Goal: Task Accomplishment & Management: Complete application form

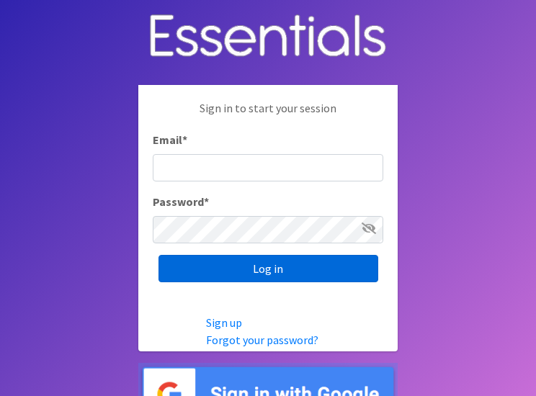
type input "[PERSON_NAME][EMAIL_ADDRESS][PERSON_NAME][DOMAIN_NAME]"
click at [264, 268] on input "Log in" at bounding box center [268, 268] width 220 height 27
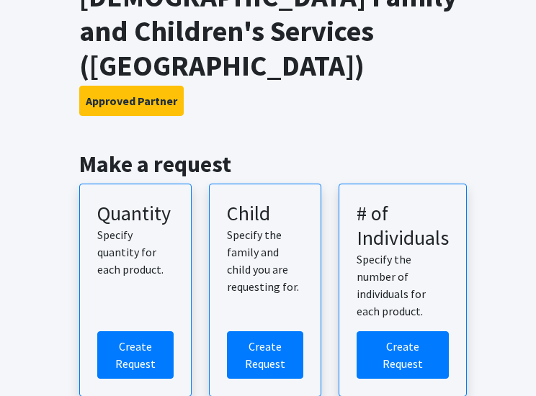
scroll to position [216, 0]
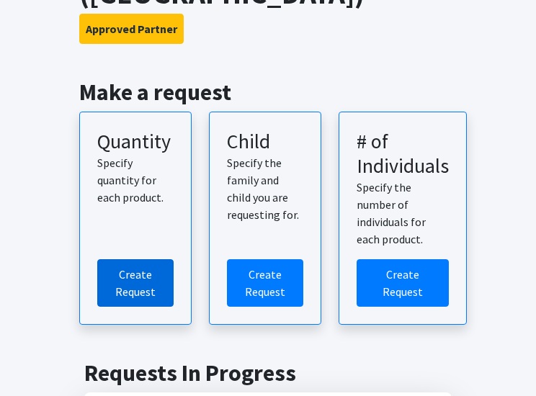
click at [135, 259] on link "Create Request" at bounding box center [135, 283] width 76 height 48
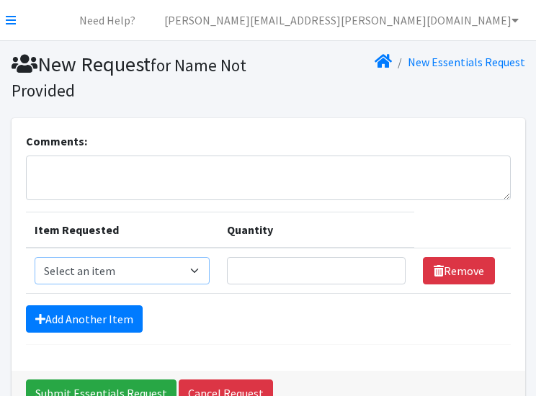
click at [143, 270] on select "Select an item Child (Newborn) Child (Size 1) Child (Size 2) Child (Size 3) Chi…" at bounding box center [123, 270] width 176 height 27
select select "3068"
click at [35, 257] on select "Select an item Child (Newborn) Child (Size 1) Child (Size 2) Child (Size 3) Chi…" at bounding box center [123, 270] width 176 height 27
click at [290, 271] on input "Quantity" at bounding box center [316, 270] width 178 height 27
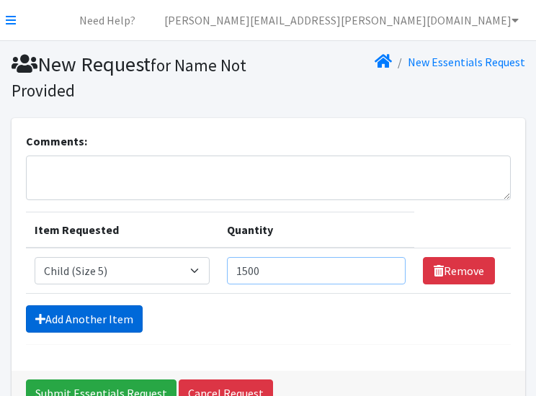
type input "1500"
click at [125, 315] on link "Add Another Item" at bounding box center [84, 318] width 117 height 27
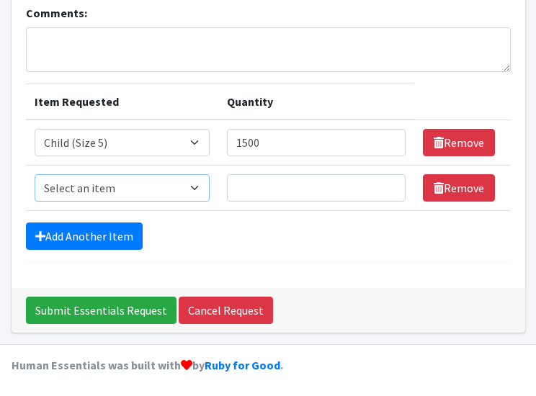
click at [151, 184] on select "Select an item Child (Newborn) Child (Size 1) Child (Size 2) Child (Size 3) Chi…" at bounding box center [123, 187] width 176 height 27
select select "14435"
click at [35, 174] on select "Select an item Child (Newborn) Child (Size 1) Child (Size 2) Child (Size 3) Chi…" at bounding box center [123, 187] width 176 height 27
drag, startPoint x: 307, startPoint y: 141, endPoint x: 133, endPoint y: 135, distance: 173.7
click at [133, 135] on tr "Item Requested Select an item Child (Newborn) Child (Size 1) Child (Size 2) Chi…" at bounding box center [268, 143] width 485 height 46
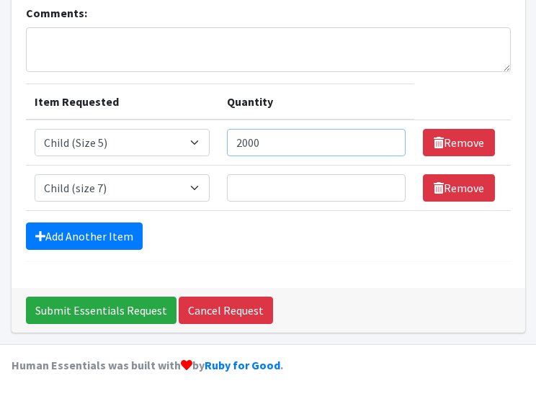
type input "2000"
click at [227, 181] on input "Quantity" at bounding box center [316, 187] width 178 height 27
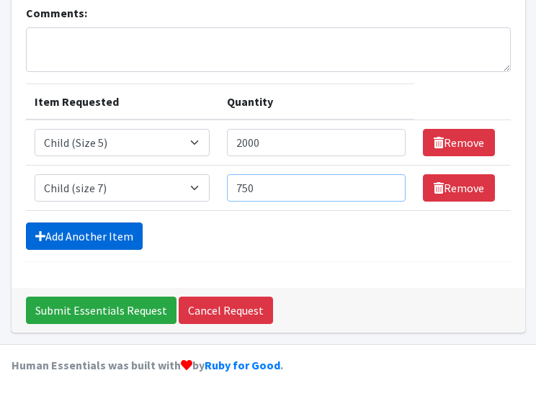
type input "750"
click at [54, 236] on link "Add Another Item" at bounding box center [84, 236] width 117 height 27
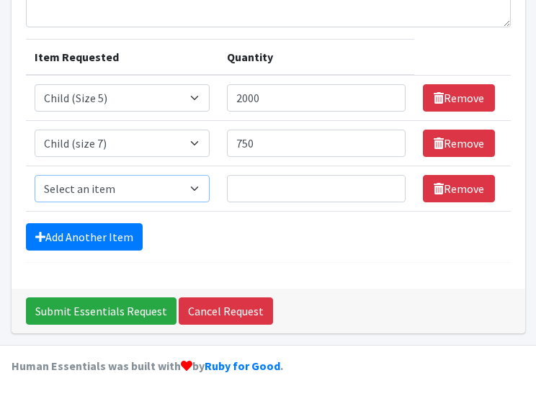
click at [153, 187] on select "Select an item Child (Newborn) Child (Size 1) Child (Size 2) Child (Size 3) Chi…" at bounding box center [123, 188] width 176 height 27
select select "3070"
click at [35, 175] on select "Select an item Child (Newborn) Child (Size 1) Child (Size 2) Child (Size 3) Chi…" at bounding box center [123, 188] width 176 height 27
click at [239, 188] on input "Quantity" at bounding box center [316, 188] width 178 height 27
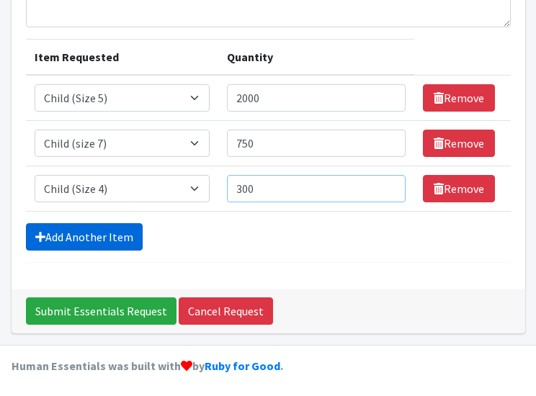
type input "300"
click at [119, 236] on link "Add Another Item" at bounding box center [84, 236] width 117 height 27
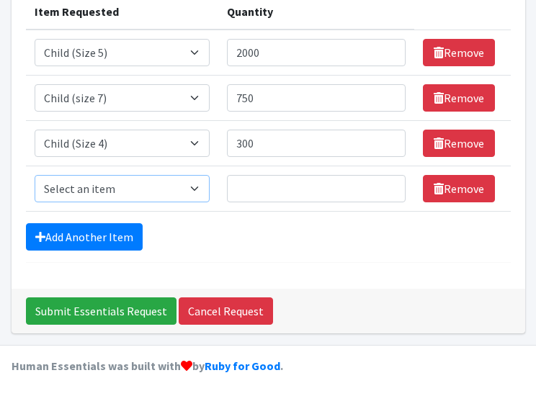
click at [151, 188] on select "Select an item Child (Newborn) Child (Size 1) Child (Size 2) Child (Size 3) Chi…" at bounding box center [123, 188] width 176 height 27
select select "3067"
click at [35, 175] on select "Select an item Child (Newborn) Child (Size 1) Child (Size 2) Child (Size 3) Chi…" at bounding box center [123, 188] width 176 height 27
click at [256, 183] on input "Quantity" at bounding box center [316, 188] width 178 height 27
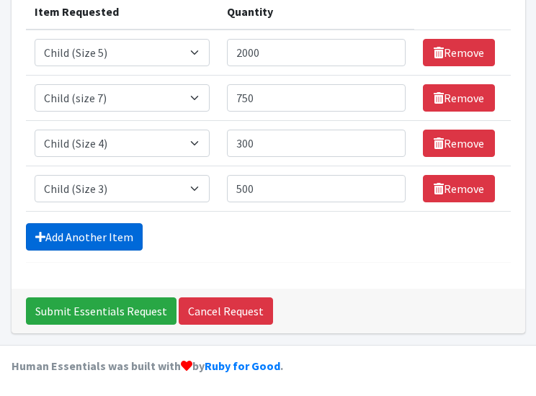
click at [108, 238] on link "Add Another Item" at bounding box center [84, 236] width 117 height 27
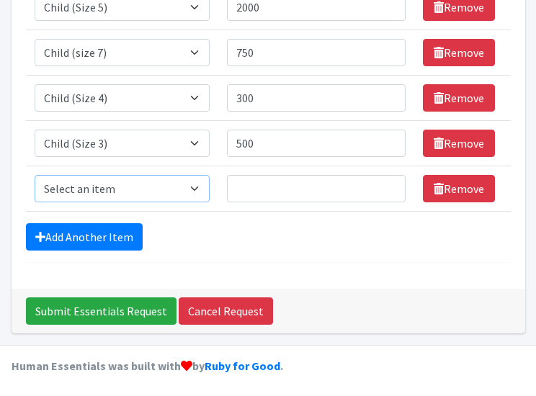
click at [149, 181] on select "Select an item Child (Newborn) Child (Size 1) Child (Size 2) Child (Size 3) Chi…" at bounding box center [123, 188] width 176 height 27
drag, startPoint x: 259, startPoint y: 148, endPoint x: 163, endPoint y: 147, distance: 96.5
click at [163, 147] on tr "Item Requested Select an item Child (Newborn) Child (Size 1) Child (Size 2) Chi…" at bounding box center [268, 143] width 485 height 45
type input "400"
click at [159, 181] on select "Select an item Child (Newborn) Child (Size 1) Child (Size 2) Child (Size 3) Chi…" at bounding box center [123, 188] width 176 height 27
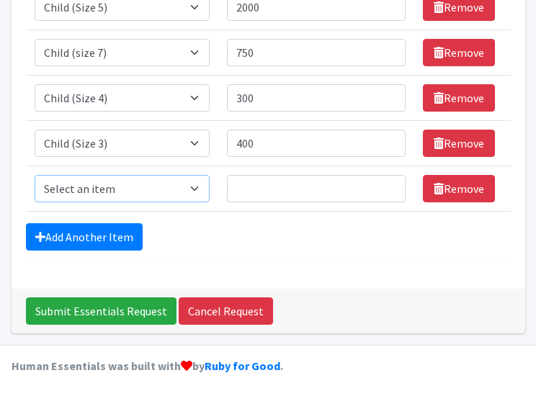
select select "3065"
click at [35, 175] on select "Select an item Child (Newborn) Child (Size 1) Child (Size 2) Child (Size 3) Chi…" at bounding box center [123, 188] width 176 height 27
click at [227, 182] on input "Quantity" at bounding box center [316, 188] width 178 height 27
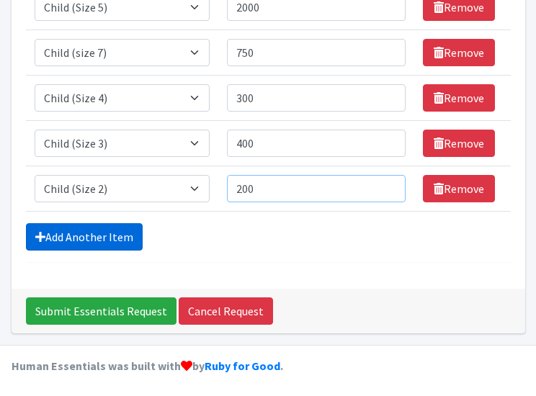
type input "200"
click at [105, 241] on link "Add Another Item" at bounding box center [84, 236] width 117 height 27
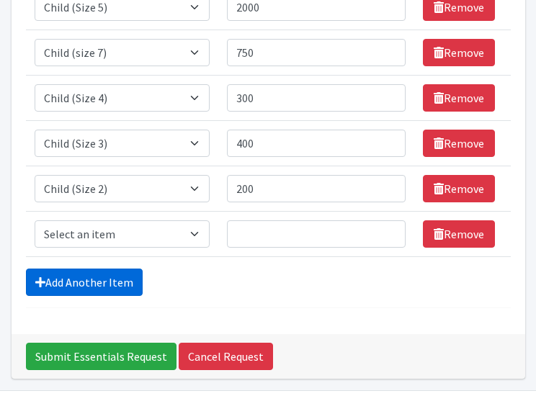
scroll to position [308, 0]
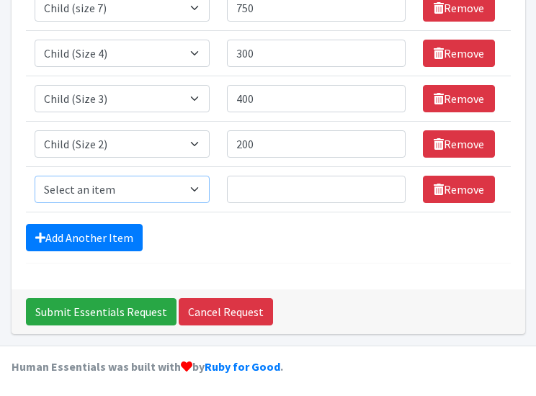
click at [153, 184] on select "Select an item Child (Newborn) Child (Size 1) Child (Size 2) Child (Size 3) Chi…" at bounding box center [123, 189] width 176 height 27
select select "3063"
click at [35, 176] on select "Select an item Child (Newborn) Child (Size 1) Child (Size 2) Child (Size 3) Chi…" at bounding box center [123, 189] width 176 height 27
click at [229, 185] on input "Quantity" at bounding box center [316, 189] width 178 height 27
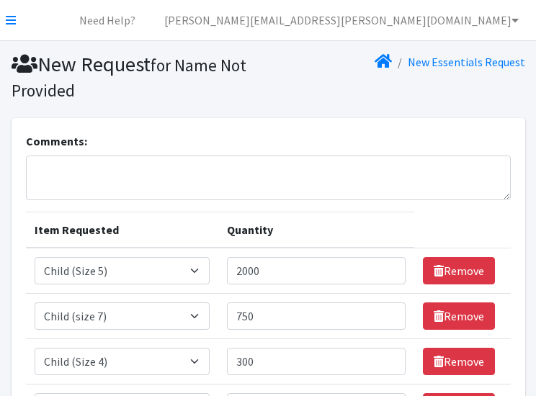
type input "100"
click at [352, 174] on textarea "Comments:" at bounding box center [268, 178] width 485 height 45
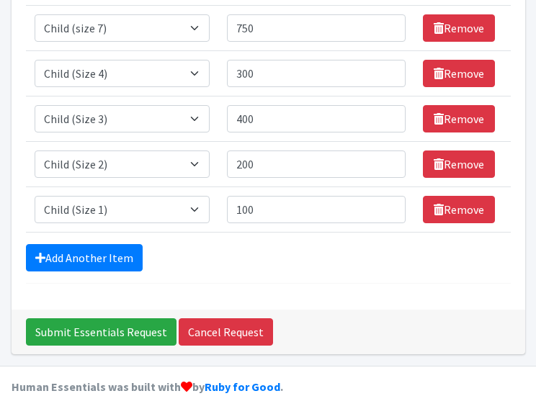
scroll to position [308, 0]
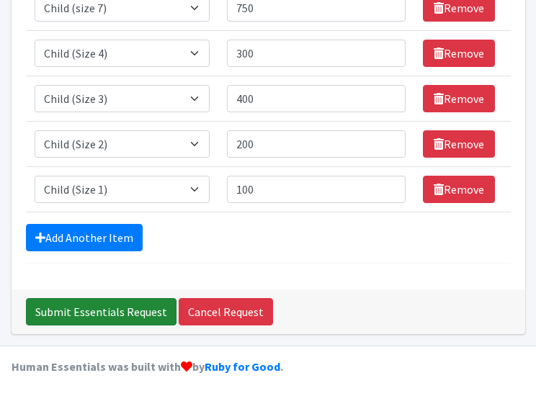
type textarea "We appreciate you!!!"
click at [112, 311] on input "Submit Essentials Request" at bounding box center [101, 311] width 151 height 27
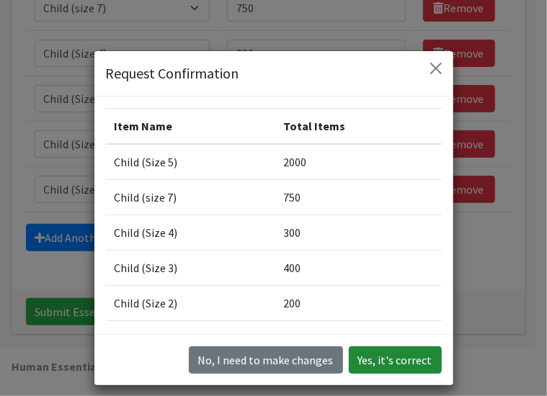
click at [426, 364] on button "Yes, it's correct" at bounding box center [395, 359] width 93 height 27
